Goal: Task Accomplishment & Management: Use online tool/utility

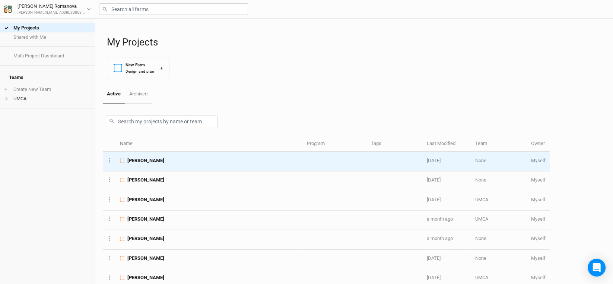
click at [151, 160] on span "[PERSON_NAME]" at bounding box center [145, 160] width 37 height 7
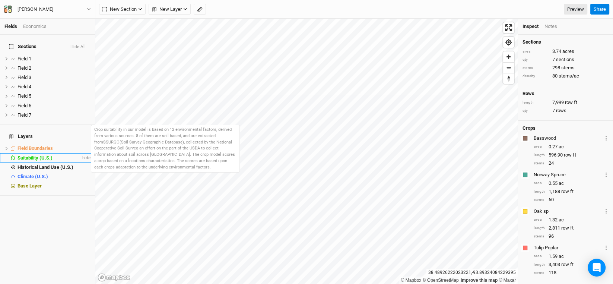
click at [42, 155] on span "Suitability (U.S.)" at bounding box center [35, 158] width 35 height 6
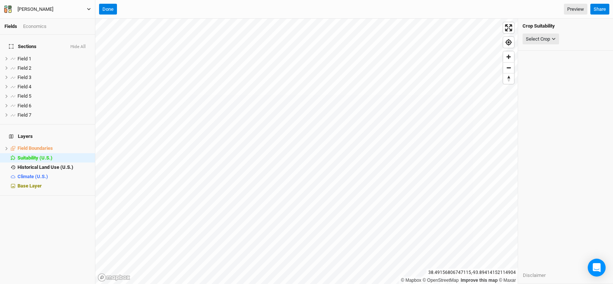
click at [41, 11] on div "[PERSON_NAME]" at bounding box center [36, 9] width 36 height 7
click at [48, 19] on button "Back" at bounding box center [61, 21] width 59 height 10
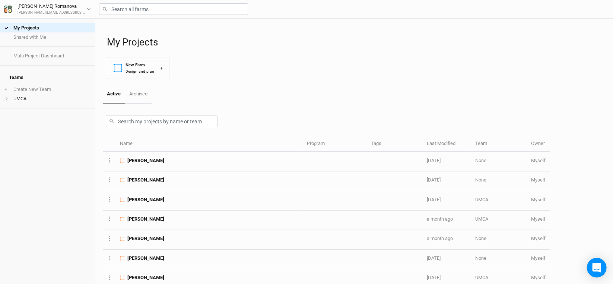
click at [595, 268] on icon "Open Intercom Messenger" at bounding box center [597, 268] width 9 height 10
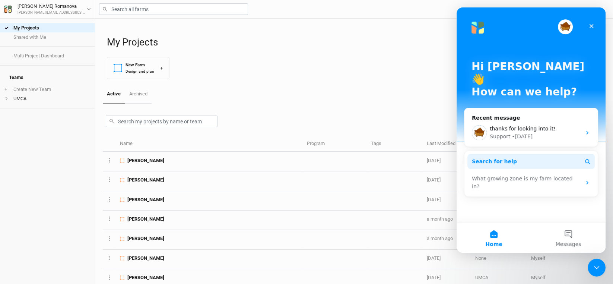
click at [494, 158] on span "Search for help" at bounding box center [494, 162] width 45 height 8
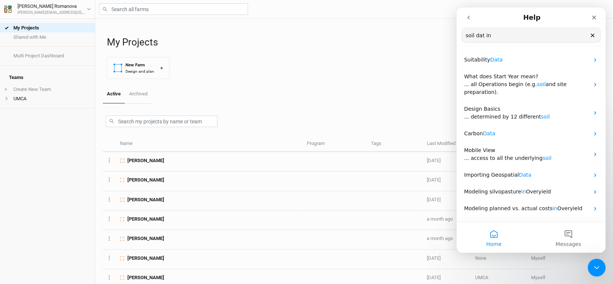
type input "soil dat in"
click at [494, 237] on button "Home" at bounding box center [494, 238] width 75 height 30
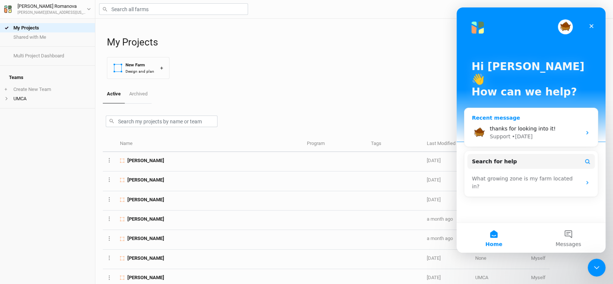
click at [502, 126] on span "thanks for looking into it!" at bounding box center [523, 129] width 66 height 6
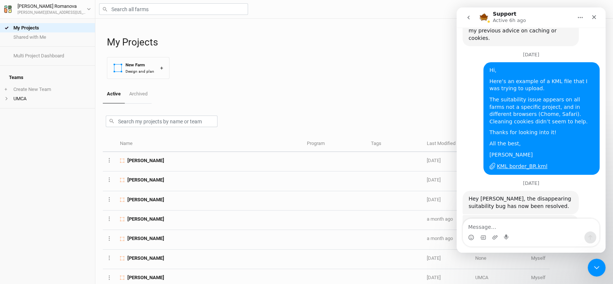
scroll to position [1226, 0]
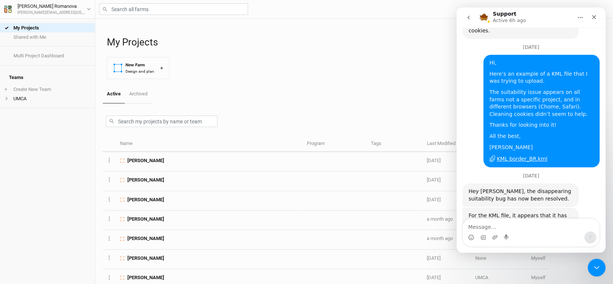
click at [516, 233] on div "Intercom messenger" at bounding box center [531, 237] width 136 height 12
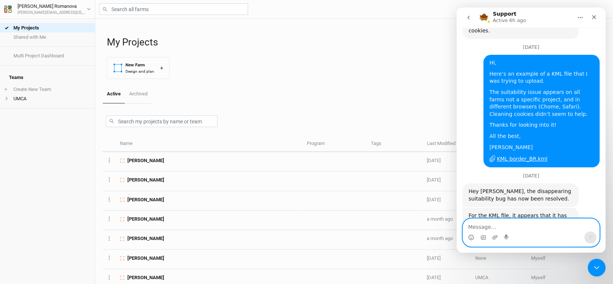
click at [484, 223] on textarea "Message…" at bounding box center [531, 225] width 136 height 13
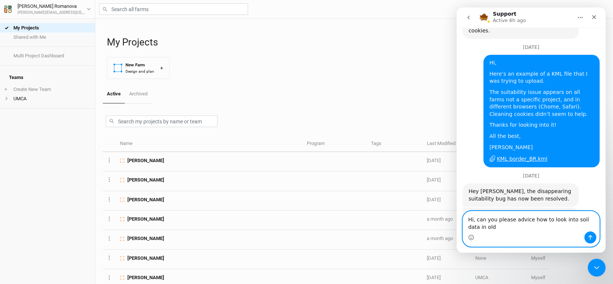
scroll to position [1233, 0]
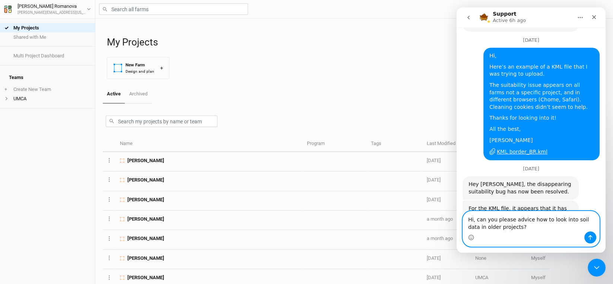
type textarea "Hi, can you please advice how to look into soil data in older projects?"
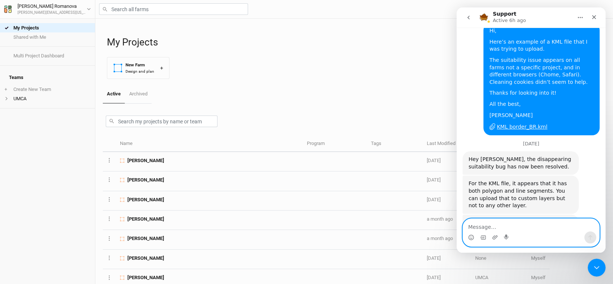
scroll to position [1265, 0]
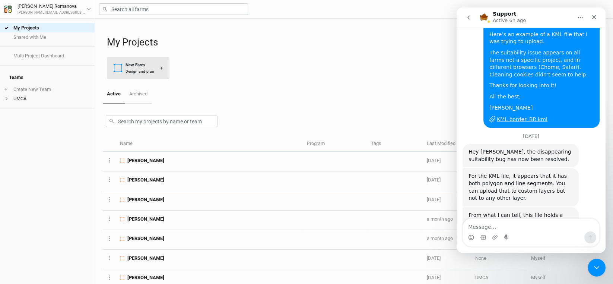
click at [142, 72] on div "Design and plan" at bounding box center [140, 72] width 29 height 6
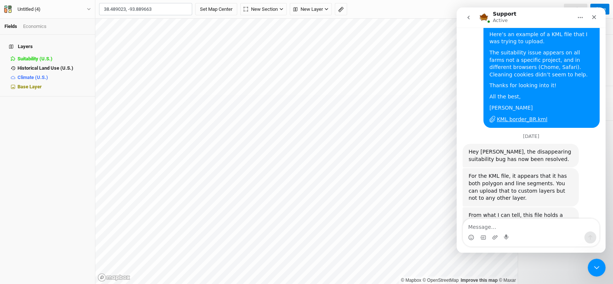
type input "38.489023, -93.889663"
click at [195, 3] on button "Set Map Center" at bounding box center [216, 9] width 42 height 13
click at [34, 120] on div "Layers Suitability (U.S.) hide Historical Land Use (U.S.) hide Climate (U.S.) h…" at bounding box center [47, 159] width 95 height 249
click at [591, 20] on div "Close" at bounding box center [594, 16] width 13 height 13
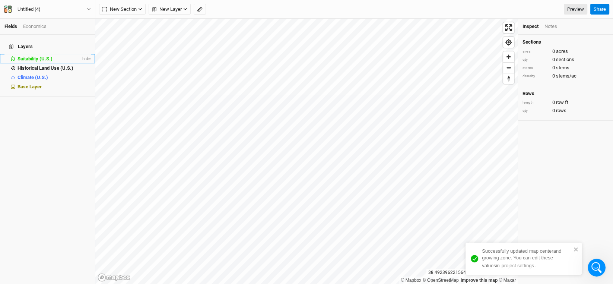
scroll to position [1265, 0]
click at [31, 28] on div "Economics" at bounding box center [34, 26] width 23 height 7
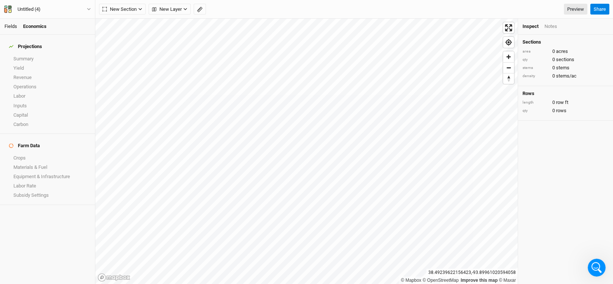
click at [9, 27] on link "Fields" at bounding box center [10, 26] width 13 height 6
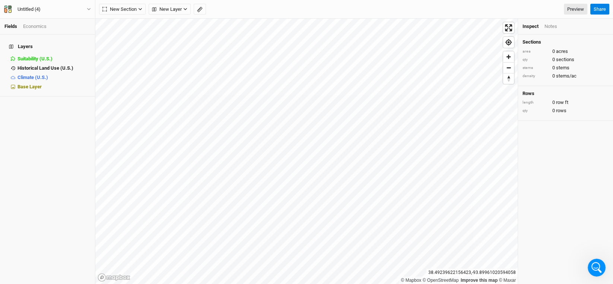
click at [24, 40] on h4 "Layers" at bounding box center [47, 46] width 86 height 15
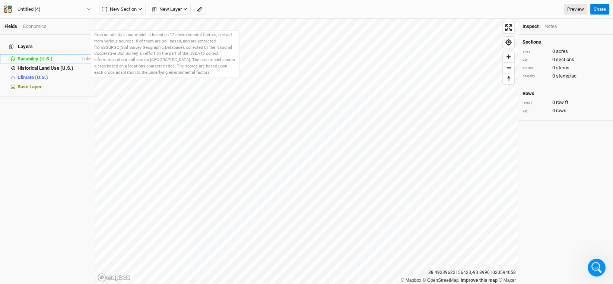
click at [24, 54] on li "Suitability (U.S.) hide" at bounding box center [47, 58] width 95 height 9
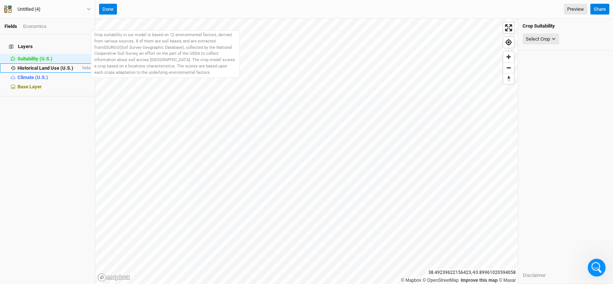
click at [29, 65] on span "Historical Land Use (U.S.)" at bounding box center [46, 68] width 56 height 6
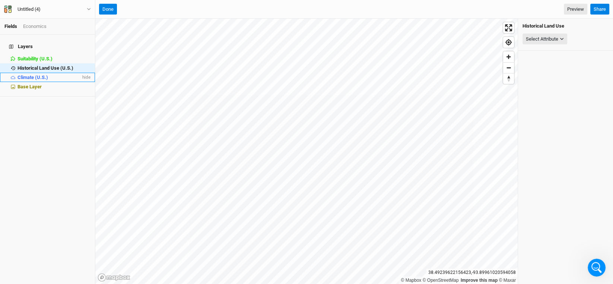
click at [31, 75] on span "Climate (U.S.)" at bounding box center [33, 78] width 31 height 6
click at [31, 84] on span "Base Layer" at bounding box center [30, 87] width 24 height 6
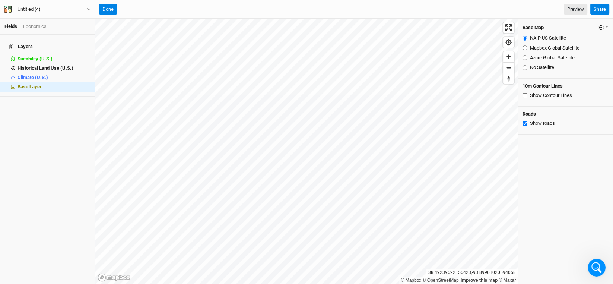
click at [37, 25] on div "Economics" at bounding box center [34, 26] width 23 height 7
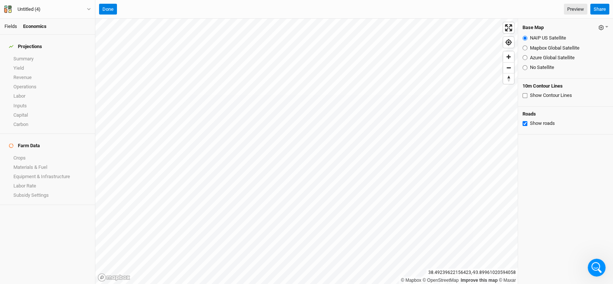
click at [6, 23] on link "Fields" at bounding box center [10, 26] width 13 height 6
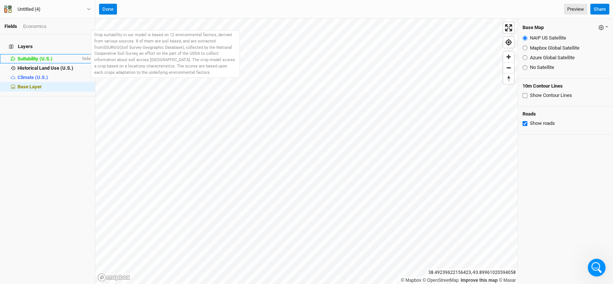
click at [29, 56] on span "Suitability (U.S.)" at bounding box center [35, 59] width 35 height 6
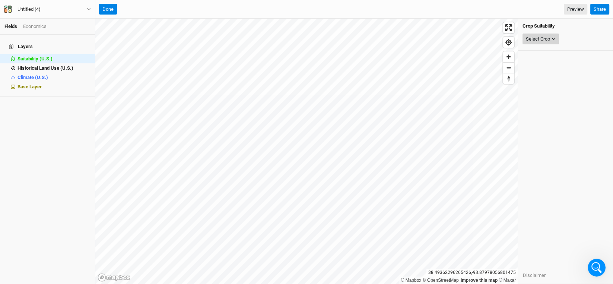
click at [534, 39] on div "Select Crop" at bounding box center [538, 38] width 24 height 7
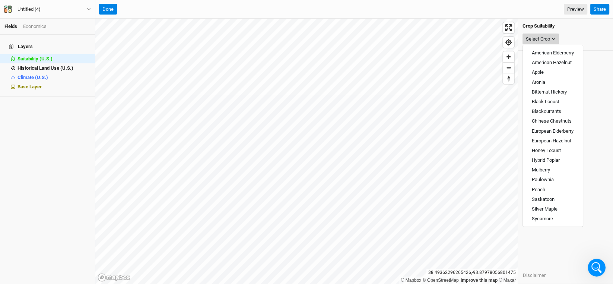
click at [534, 39] on div "Select Crop" at bounding box center [538, 38] width 24 height 7
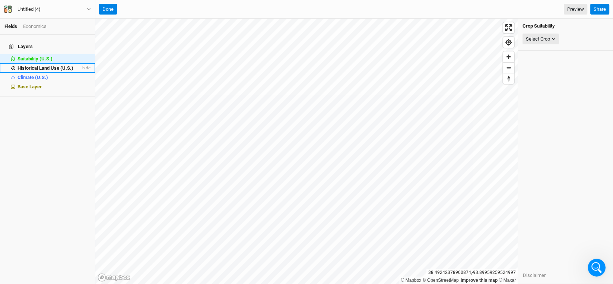
click at [49, 65] on span "Historical Land Use (U.S.)" at bounding box center [46, 68] width 56 height 6
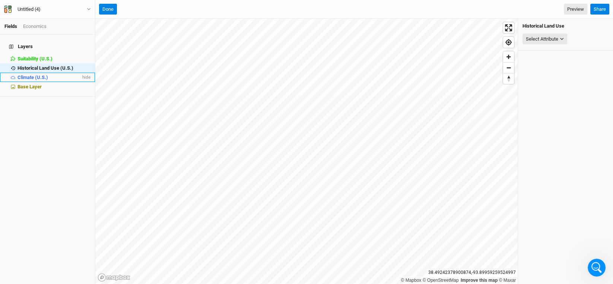
click at [35, 75] on span "Climate (U.S.)" at bounding box center [33, 78] width 31 height 6
click at [26, 84] on span "Base Layer" at bounding box center [30, 87] width 24 height 6
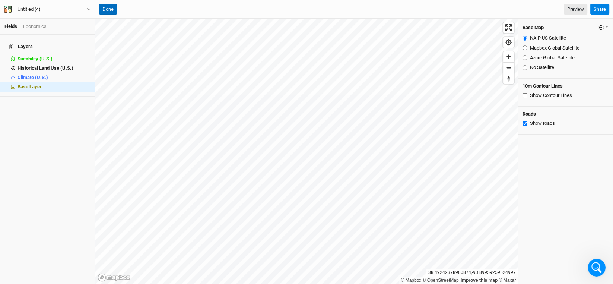
click at [114, 6] on button "Done" at bounding box center [108, 9] width 18 height 11
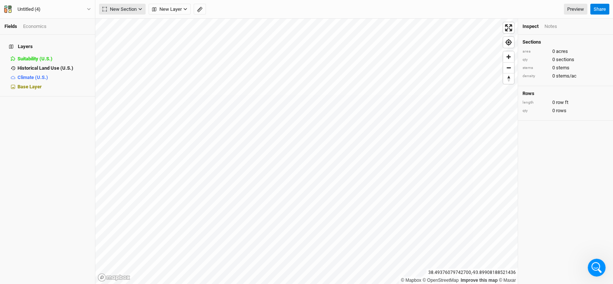
click at [123, 6] on span "New Section" at bounding box center [119, 9] width 34 height 7
click at [168, 9] on span "New Layer" at bounding box center [167, 9] width 30 height 7
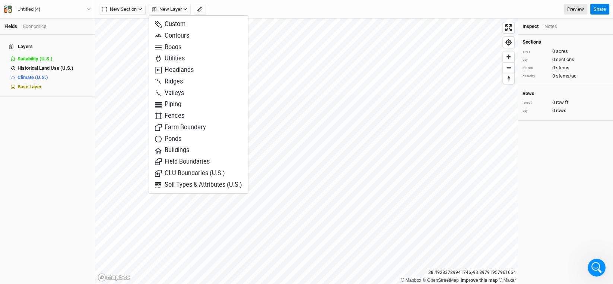
click at [36, 155] on div "Layers Suitability (U.S.) hide Historical Land Use (U.S.) hide Climate (U.S.) h…" at bounding box center [47, 159] width 95 height 249
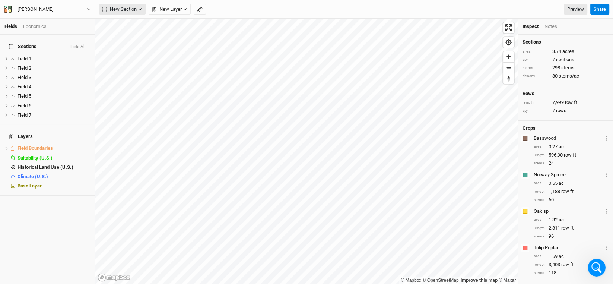
click at [128, 8] on span "New Section" at bounding box center [119, 9] width 34 height 7
click at [166, 8] on span "New Layer" at bounding box center [167, 9] width 30 height 7
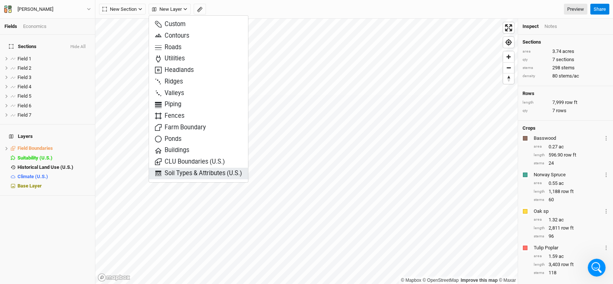
click at [182, 172] on span "Soil Types & Attributes (U.S.)" at bounding box center [198, 173] width 87 height 9
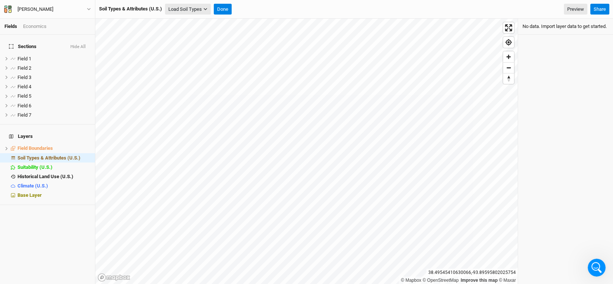
click at [193, 10] on button "Load Soil Types" at bounding box center [188, 9] width 46 height 11
click at [193, 21] on button "Load for Current View" at bounding box center [195, 22] width 59 height 10
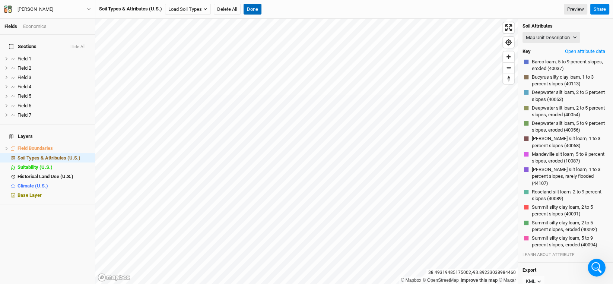
click at [256, 9] on button "Done" at bounding box center [253, 9] width 18 height 11
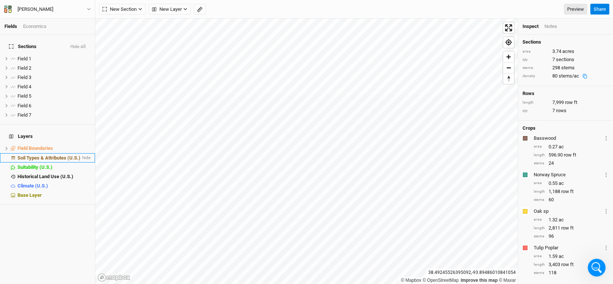
click at [42, 155] on span "Soil Types & Attributes (U.S.)" at bounding box center [49, 158] width 63 height 6
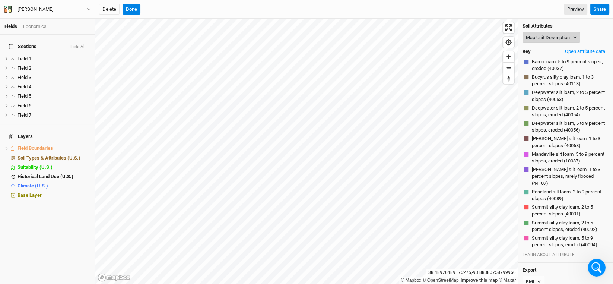
click at [577, 35] on icon "button" at bounding box center [575, 37] width 4 height 4
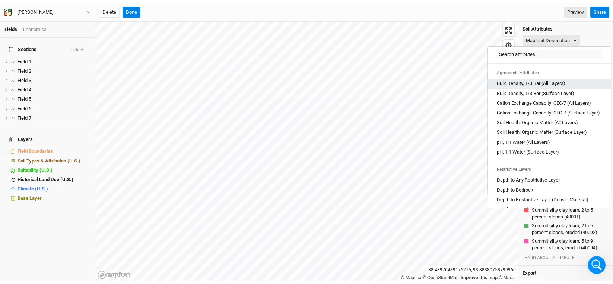
scroll to position [111, 0]
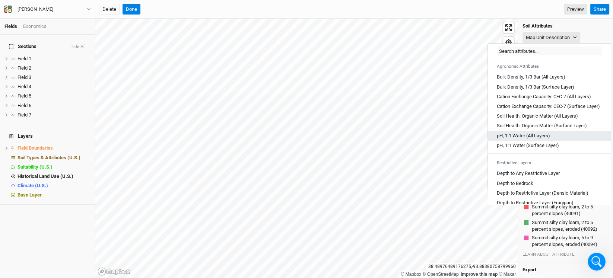
click at [528, 139] on Layers\) "pH, 1:1 Water (All Layers)" at bounding box center [523, 136] width 53 height 7
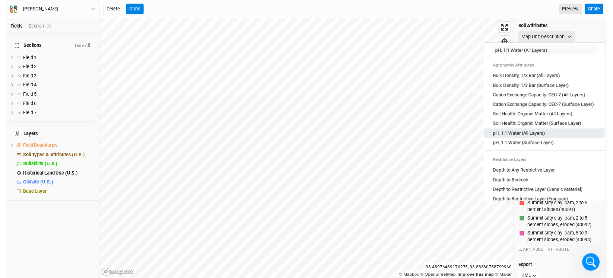
scroll to position [1265, 0]
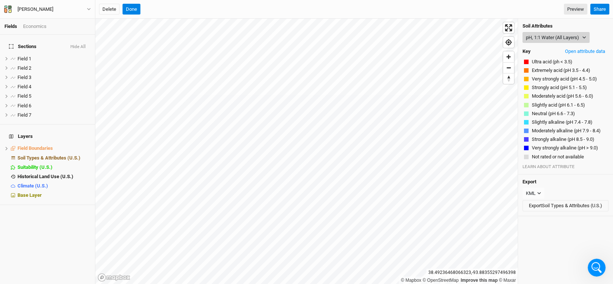
click at [583, 36] on icon "button" at bounding box center [584, 37] width 4 height 4
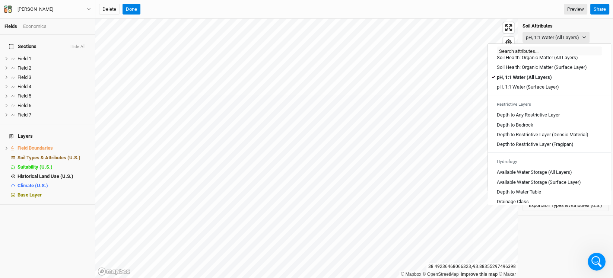
scroll to position [186, 0]
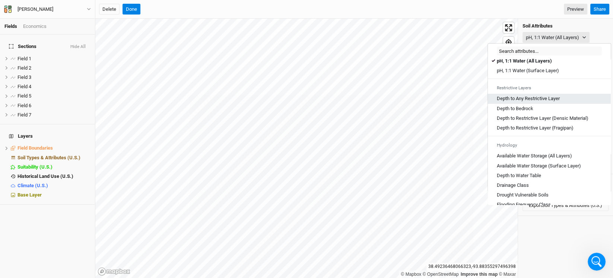
click at [562, 102] on div "Depth to Any Restrictive Layer" at bounding box center [549, 98] width 105 height 7
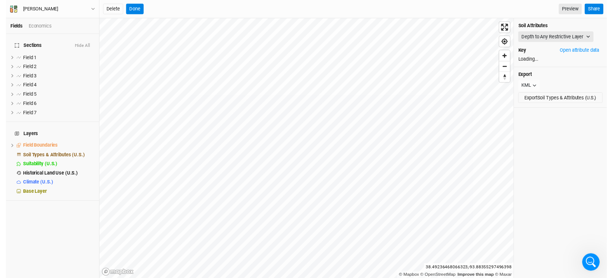
scroll to position [1265, 0]
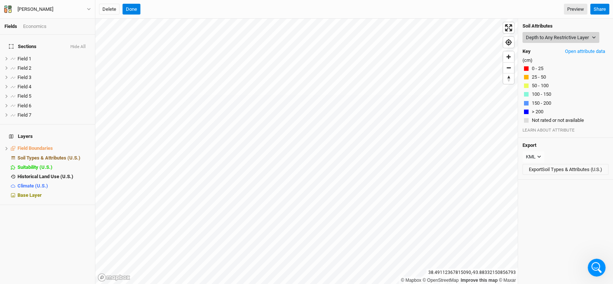
click at [597, 33] on button "Depth to Any Restrictive Layer" at bounding box center [561, 37] width 77 height 11
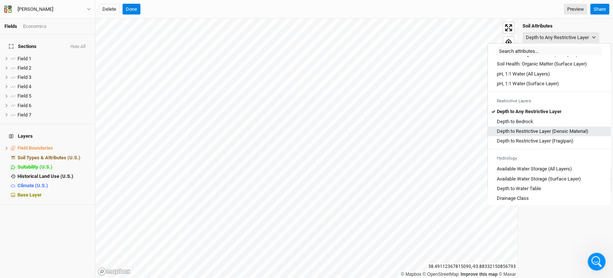
scroll to position [186, 0]
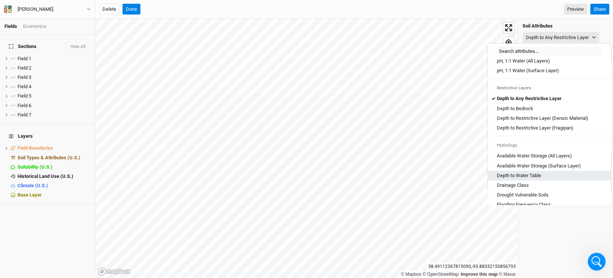
click at [537, 179] on Table "Depth to Water Table" at bounding box center [519, 176] width 44 height 7
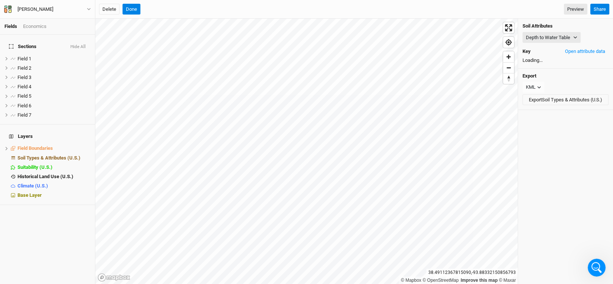
scroll to position [1265, 0]
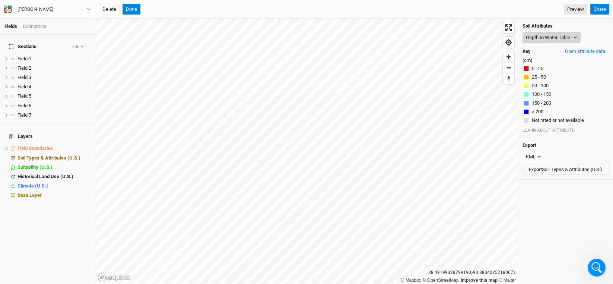
click at [575, 38] on icon "button" at bounding box center [576, 37] width 4 height 4
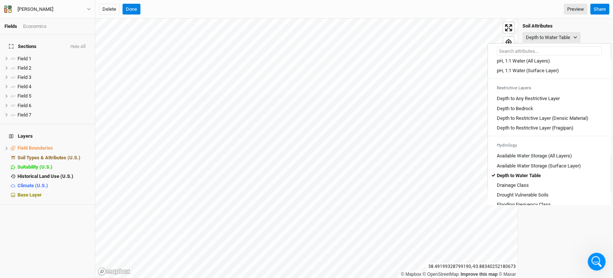
scroll to position [224, 0]
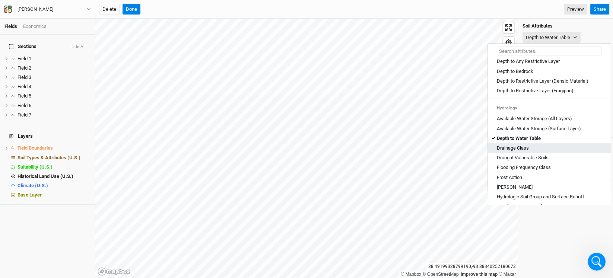
click at [517, 150] on link "Drainage Class" at bounding box center [549, 148] width 123 height 10
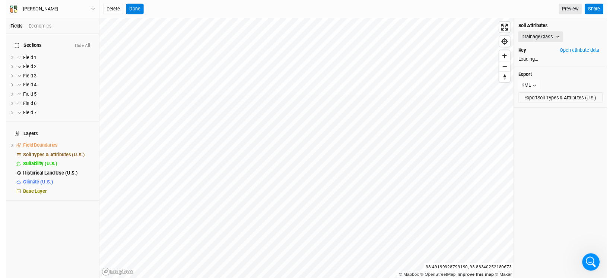
scroll to position [1265, 0]
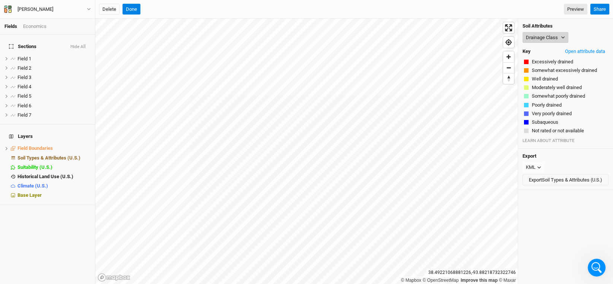
click at [564, 41] on button "Drainage Class" at bounding box center [546, 37] width 46 height 11
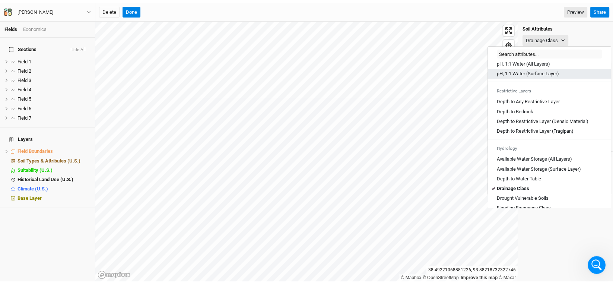
scroll to position [224, 0]
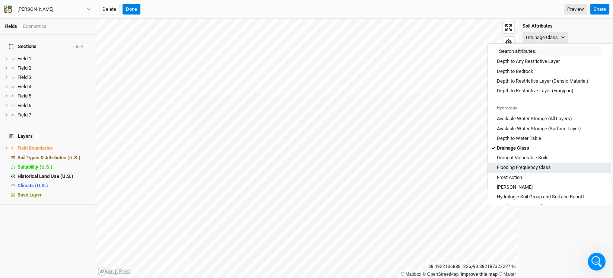
click at [548, 171] on Class "Flooding Frequency Class" at bounding box center [524, 167] width 54 height 7
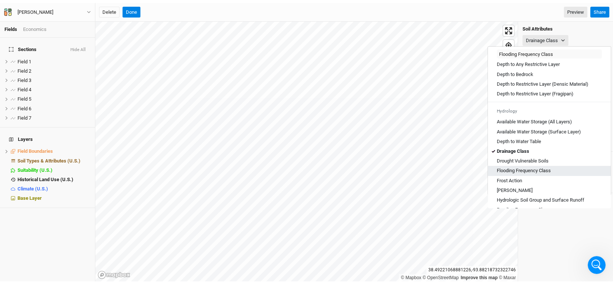
scroll to position [1265, 0]
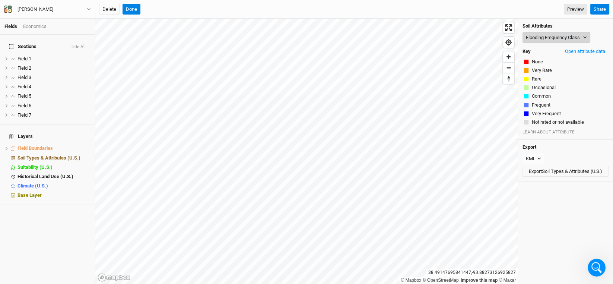
click at [579, 36] on button "Flooding Frequency Class" at bounding box center [557, 37] width 68 height 11
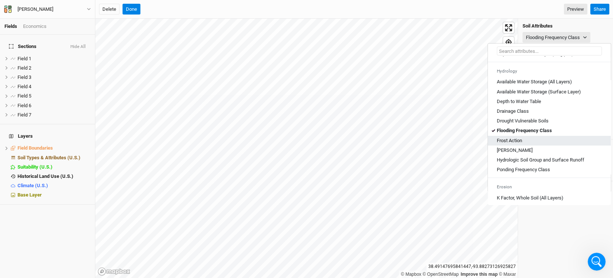
scroll to position [224, 0]
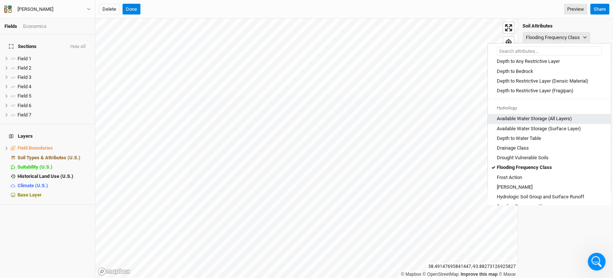
click at [542, 122] on Layers\) "Available Water Storage (All Layers)" at bounding box center [534, 119] width 75 height 7
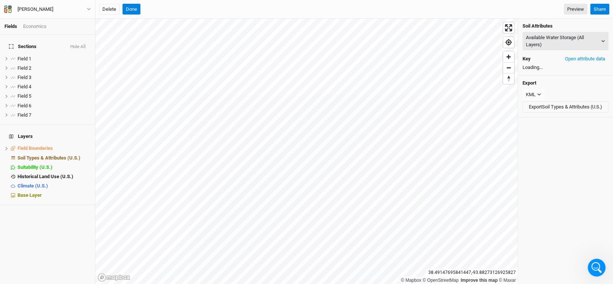
scroll to position [1265, 0]
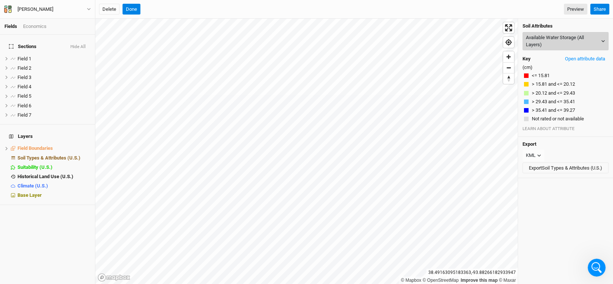
click at [582, 42] on button "Available Water Storage (All Layers)" at bounding box center [566, 41] width 86 height 18
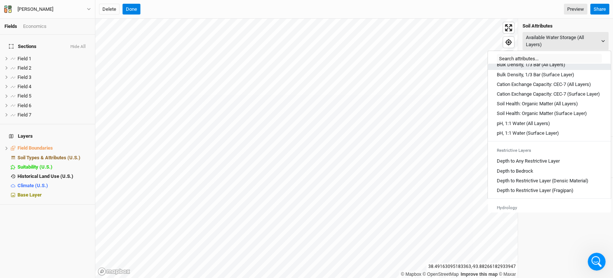
scroll to position [149, 0]
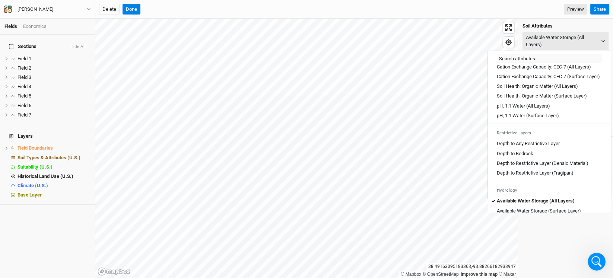
click at [566, 90] on Layers\) "Soil Health: Organic Matter (All Layers)" at bounding box center [537, 86] width 81 height 7
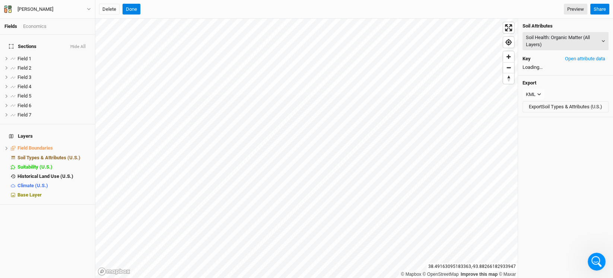
scroll to position [1265, 0]
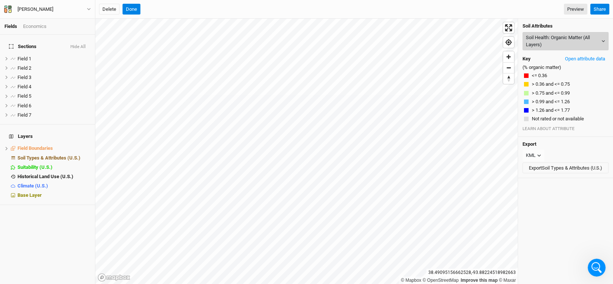
click at [582, 34] on button "Soil Health: Organic Matter (All Layers)" at bounding box center [566, 41] width 86 height 18
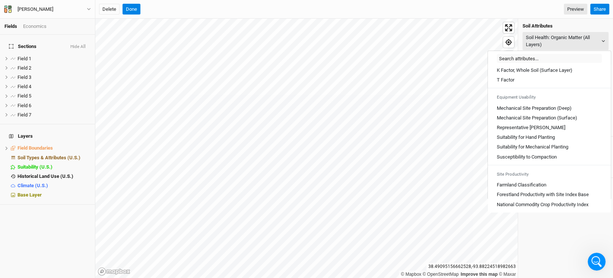
scroll to position [411, 0]
click at [543, 182] on Classification "Farmland Classification" at bounding box center [522, 185] width 50 height 7
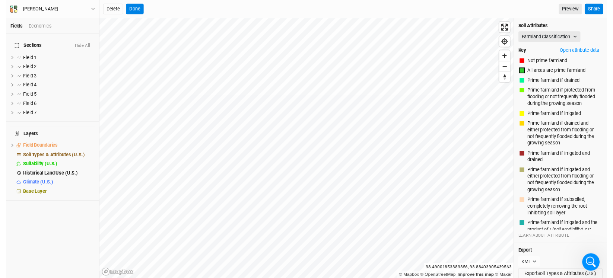
scroll to position [0, 0]
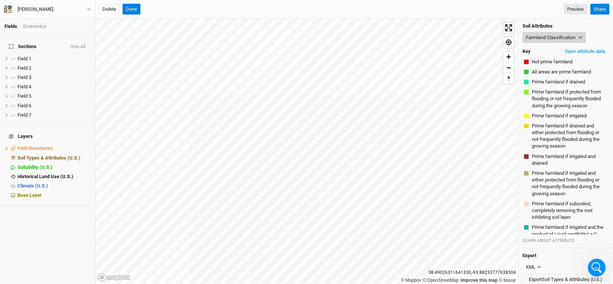
click at [581, 38] on icon "button" at bounding box center [581, 37] width 4 height 4
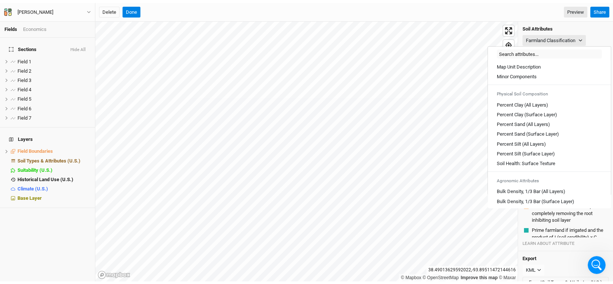
scroll to position [159, 0]
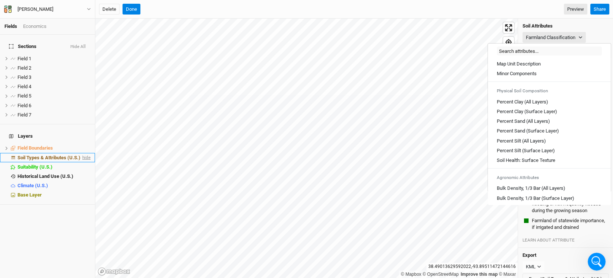
click at [84, 153] on span "hide" at bounding box center [86, 157] width 10 height 9
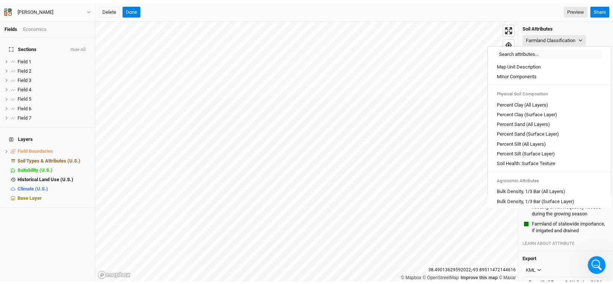
scroll to position [1265, 0]
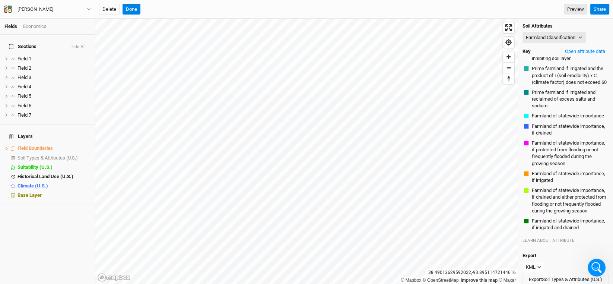
click at [70, 221] on div "Sections Hide All Field 1 hide Field 2 hide Field 3 hide Field 4 hide Field 5 h…" at bounding box center [47, 159] width 95 height 249
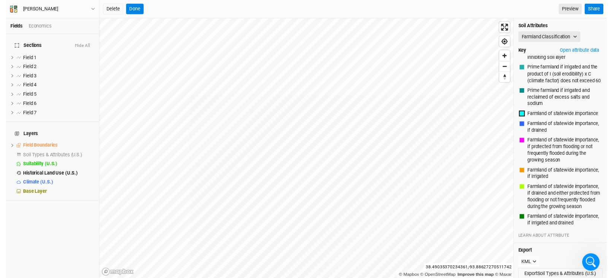
scroll to position [0, 0]
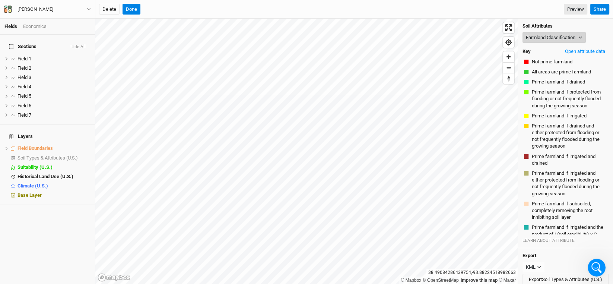
click at [563, 35] on button "Farmland Classification" at bounding box center [554, 37] width 63 height 11
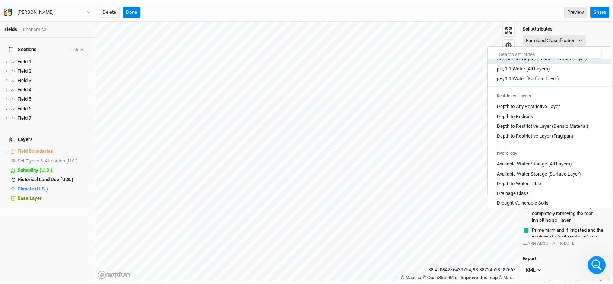
scroll to position [186, 0]
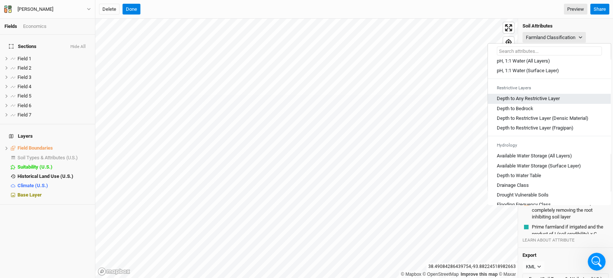
click at [532, 104] on link "Depth to Any Restrictive Layer" at bounding box center [549, 99] width 123 height 10
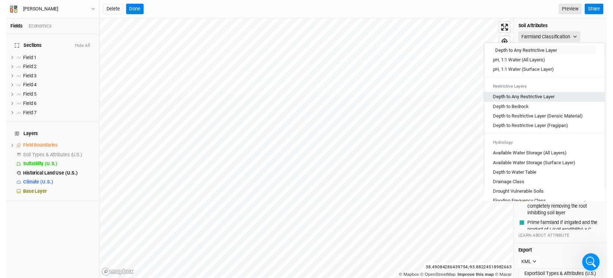
scroll to position [1265, 0]
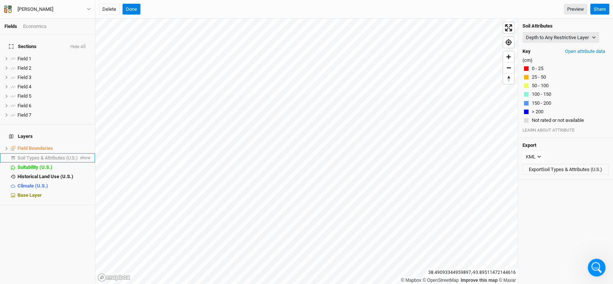
click at [62, 155] on span "Soil Types & Attributes (U.S.)" at bounding box center [48, 158] width 60 height 6
click at [82, 153] on span "show" at bounding box center [85, 157] width 12 height 9
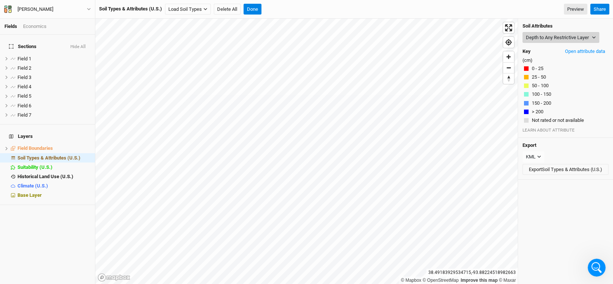
click at [564, 34] on button "Depth to Any Restrictive Layer" at bounding box center [561, 37] width 77 height 11
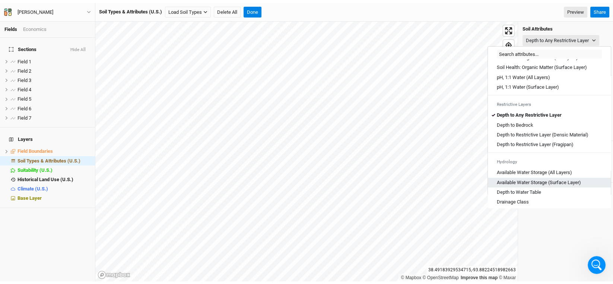
scroll to position [186, 0]
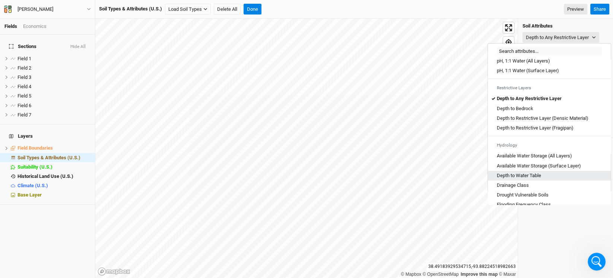
click at [528, 179] on Table "Depth to Water Table" at bounding box center [519, 176] width 44 height 7
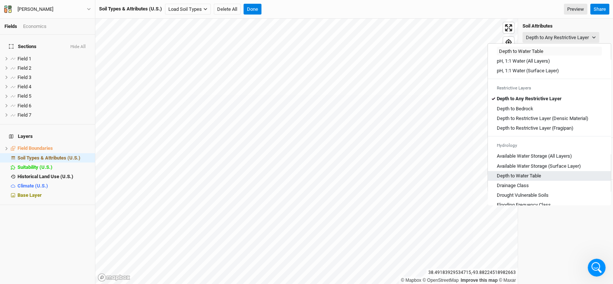
scroll to position [1265, 0]
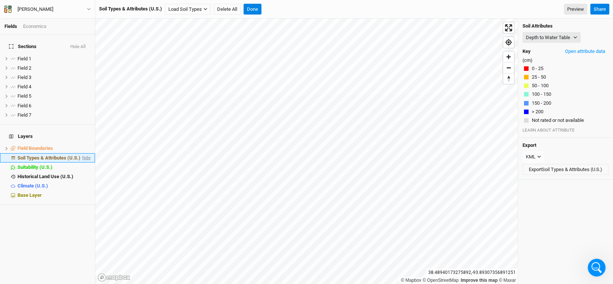
click at [81, 153] on span "hide" at bounding box center [86, 157] width 10 height 9
click at [255, 10] on button "Done" at bounding box center [253, 9] width 18 height 11
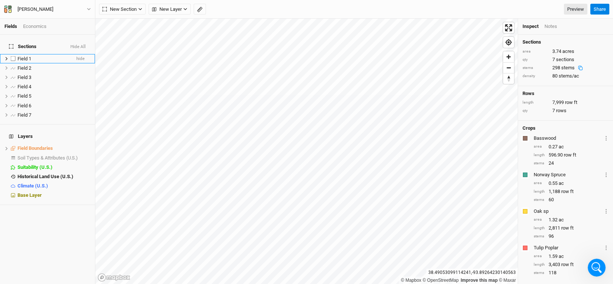
click at [28, 56] on span "Field 1" at bounding box center [25, 59] width 14 height 6
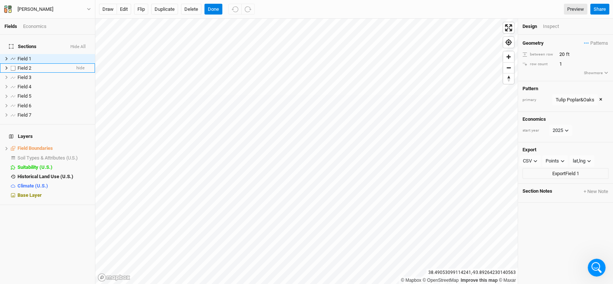
click at [23, 65] on span "Field 2" at bounding box center [25, 68] width 14 height 6
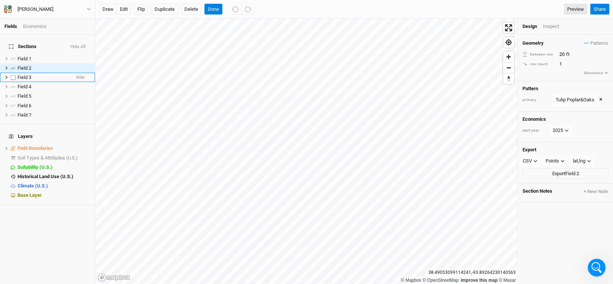
click at [24, 73] on li "Field 3 hide" at bounding box center [47, 77] width 95 height 9
click at [24, 84] on span "Field 4" at bounding box center [25, 87] width 14 height 6
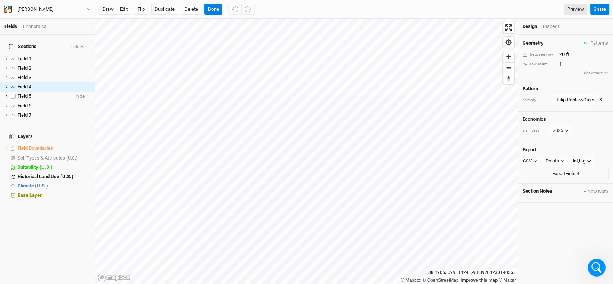
click at [20, 93] on span "Field 5" at bounding box center [25, 96] width 14 height 6
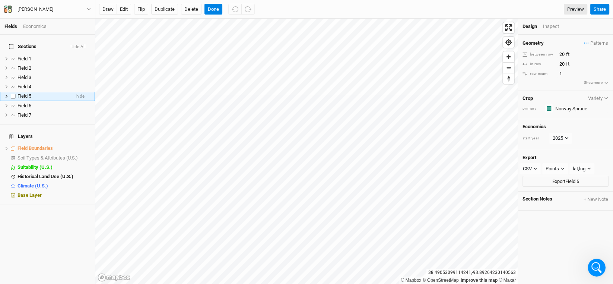
click at [23, 93] on span "Field 5" at bounding box center [25, 96] width 14 height 6
type input "Norway Spruce"
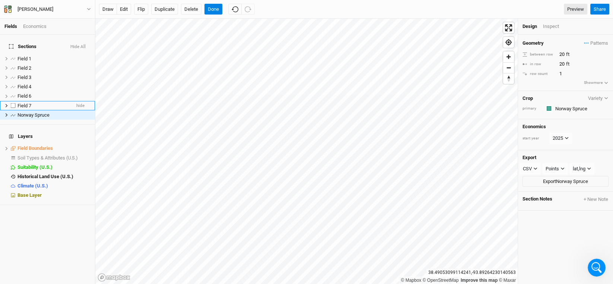
click at [24, 104] on li "Field 7 hide" at bounding box center [47, 105] width 95 height 9
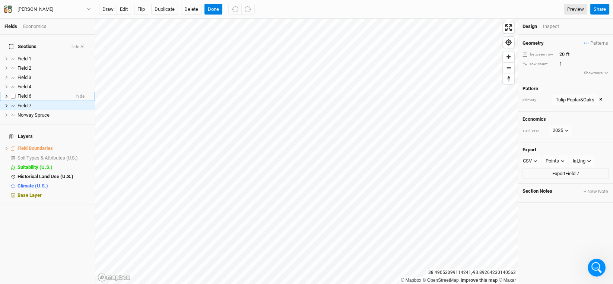
click at [24, 93] on span "Field 6" at bounding box center [25, 96] width 14 height 6
type input "Basswood Poplar"
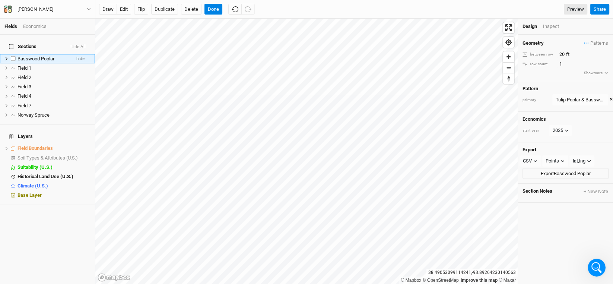
click at [38, 56] on span "Basswood Poplar" at bounding box center [36, 59] width 37 height 6
click at [586, 44] on span "Patterns" at bounding box center [596, 43] width 24 height 7
click at [562, 69] on button "Tulip Poplar & Basswood" at bounding box center [557, 69] width 64 height 12
click at [595, 49] on div "Geometry Patterns Tulip Poplar&Oaks view Tulip Poplar & Basswood view ＋ New in-…" at bounding box center [565, 58] width 95 height 46
click at [595, 43] on span "Patterns" at bounding box center [596, 43] width 24 height 7
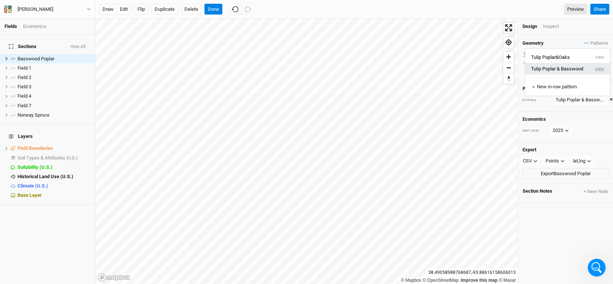
click at [597, 68] on button "view" at bounding box center [600, 69] width 20 height 12
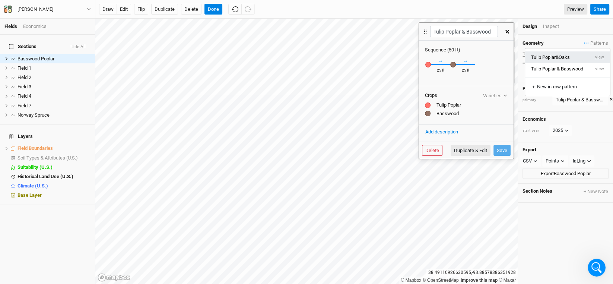
click at [599, 60] on button "view" at bounding box center [600, 57] width 20 height 12
type input "Tulip Poplar&Oaks"
click at [506, 30] on icon "button" at bounding box center [508, 32] width 4 height 4
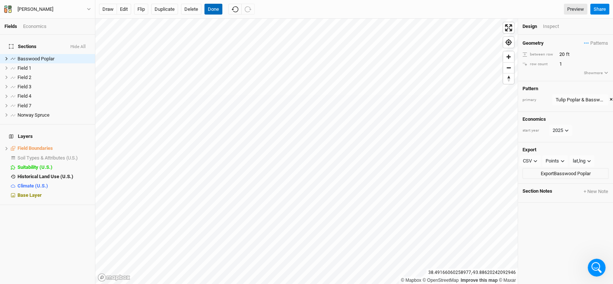
click at [211, 9] on button "Done" at bounding box center [214, 9] width 18 height 11
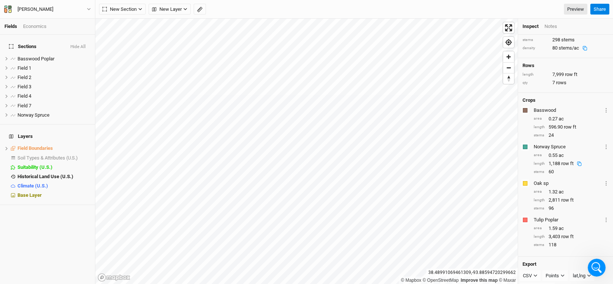
scroll to position [55, 0]
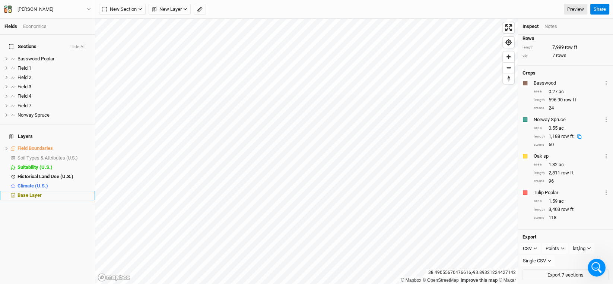
click at [28, 192] on span "Base Layer" at bounding box center [30, 195] width 24 height 6
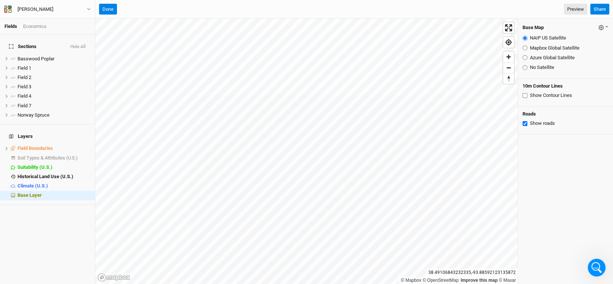
click at [547, 69] on label "No Satellite" at bounding box center [542, 67] width 24 height 7
click at [528, 69] on input "No Satellite" at bounding box center [525, 67] width 5 height 5
radio input "true"
click at [550, 56] on label "Azure Global Satellite" at bounding box center [552, 57] width 45 height 7
click at [528, 56] on input "Azure Global Satellite" at bounding box center [525, 57] width 5 height 5
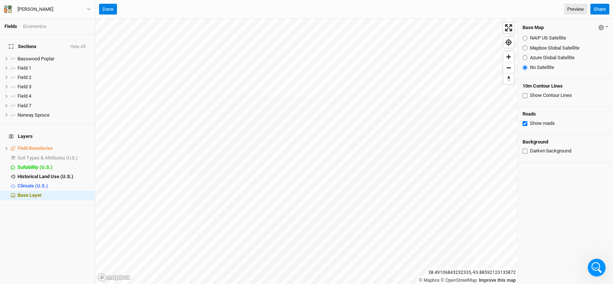
radio input "true"
click at [110, 7] on button "Done" at bounding box center [108, 9] width 18 height 11
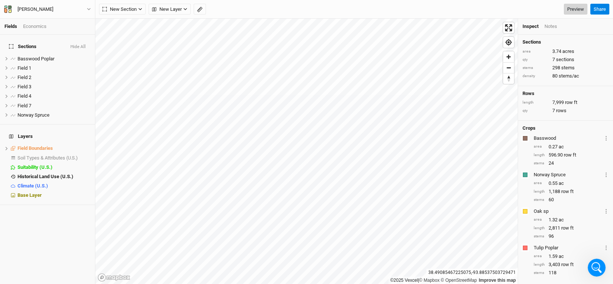
click at [579, 7] on link "Preview" at bounding box center [575, 9] width 23 height 11
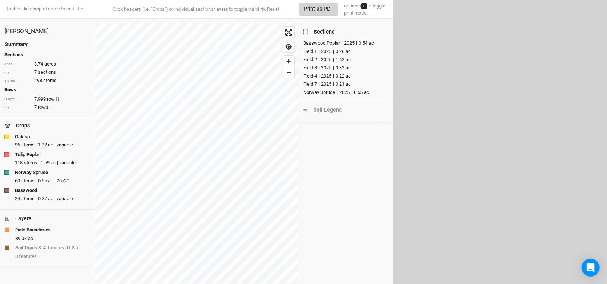
click at [313, 12] on button "Print as PDF" at bounding box center [318, 9] width 39 height 13
click at [234, 284] on html "Double click project name to edit title. Click headers (i.e. "Crops") or indivi…" at bounding box center [303, 142] width 607 height 284
click at [320, 9] on button "Print as PDF" at bounding box center [318, 9] width 39 height 13
